Goal: Navigation & Orientation: Find specific page/section

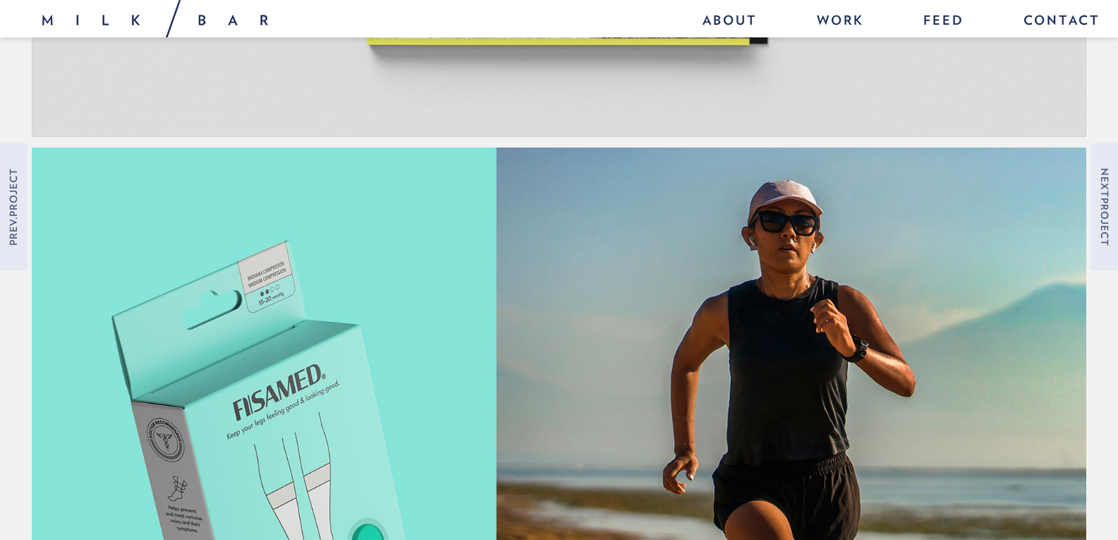
scroll to position [2392, 0]
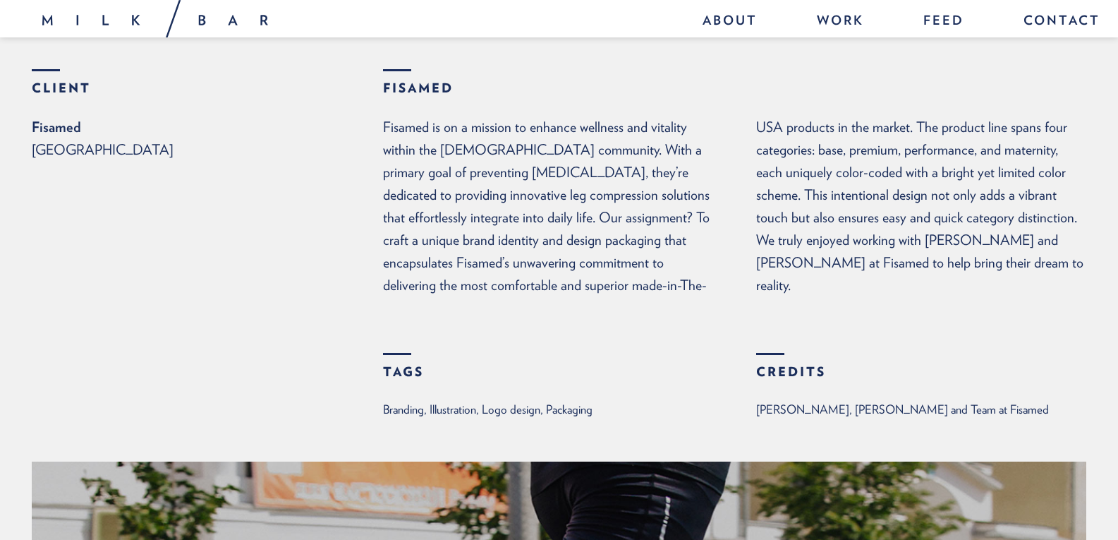
scroll to position [0, 0]
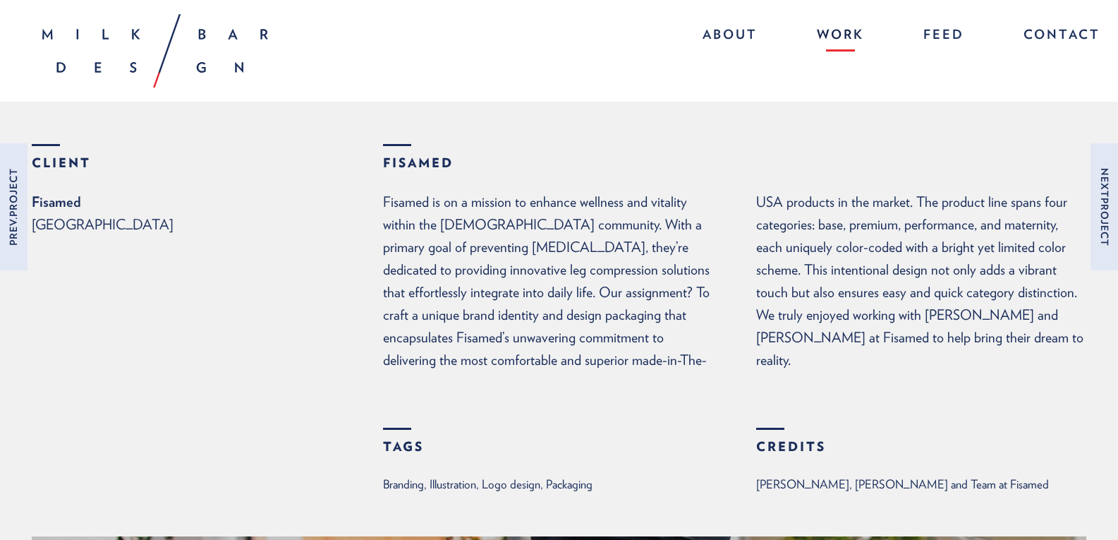
click at [839, 31] on link "Work" at bounding box center [841, 36] width 76 height 30
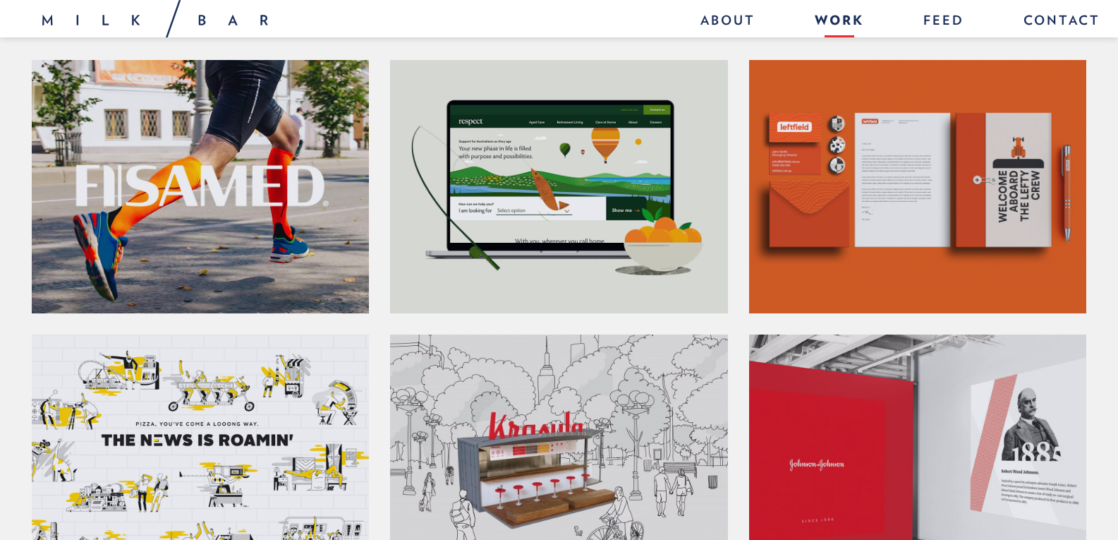
scroll to position [212, 0]
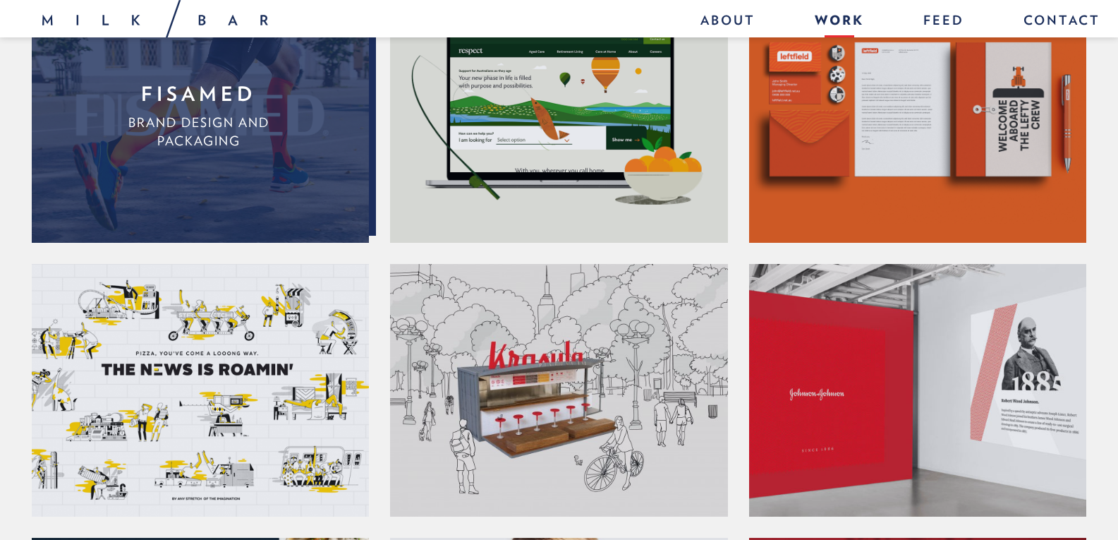
click at [263, 116] on span "Brand Design and Packaging" at bounding box center [198, 131] width 141 height 33
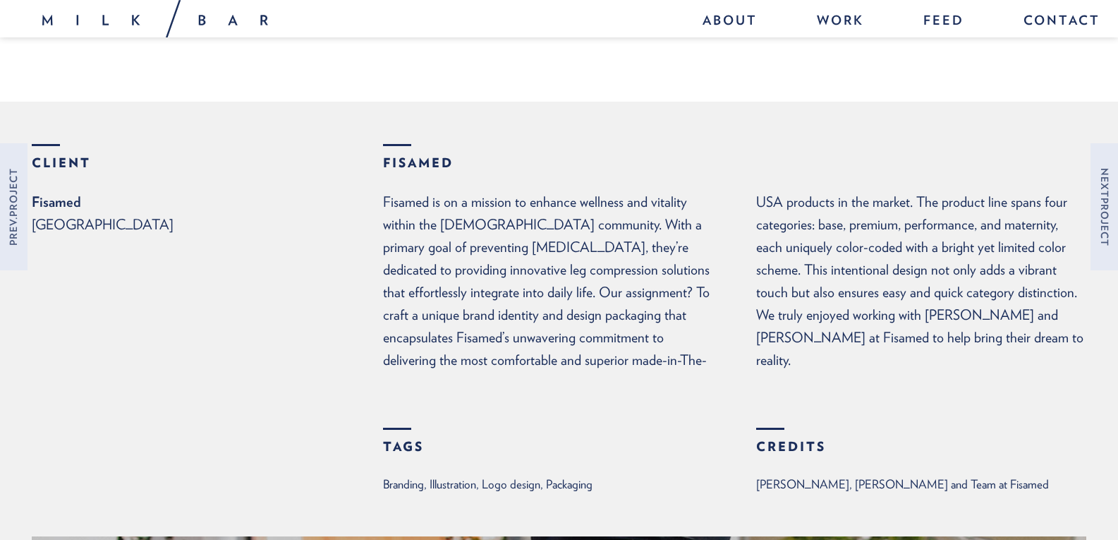
scroll to position [635, 0]
